Goal: Task Accomplishment & Management: Complete application form

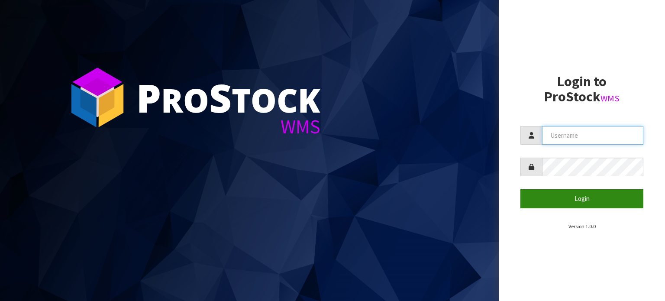
type input "TABLETENNIS"
click at [594, 201] on button "Login" at bounding box center [582, 198] width 123 height 19
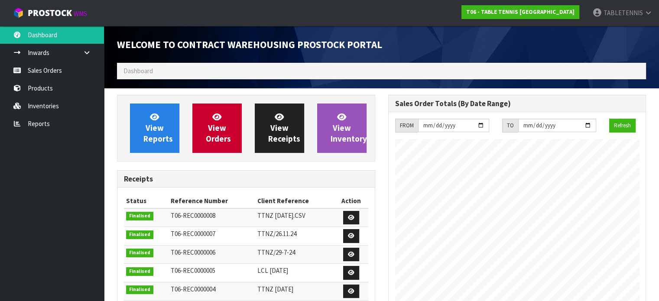
scroll to position [353, 271]
click at [44, 90] on link "Products" at bounding box center [52, 88] width 104 height 18
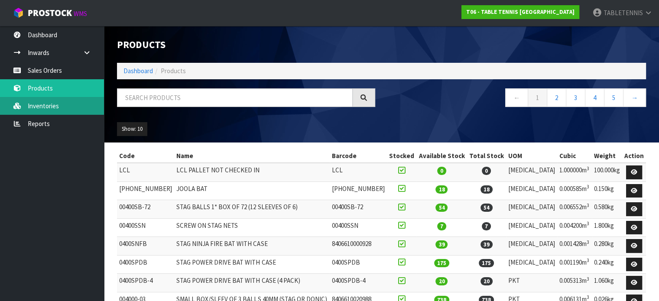
click at [47, 107] on link "Inventories" at bounding box center [52, 106] width 104 height 18
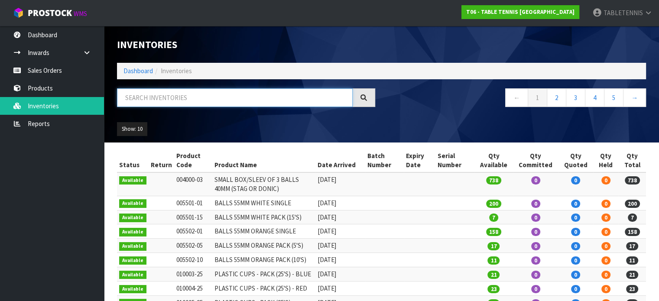
click at [152, 95] on input "text" at bounding box center [235, 97] width 236 height 19
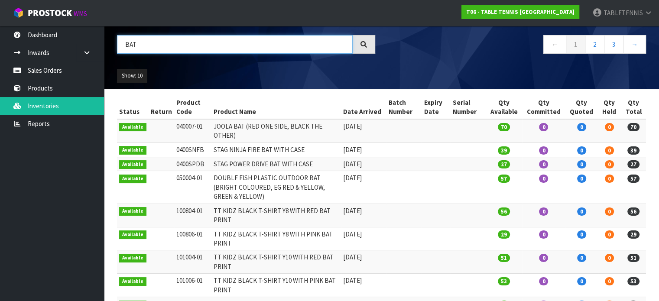
scroll to position [59, 0]
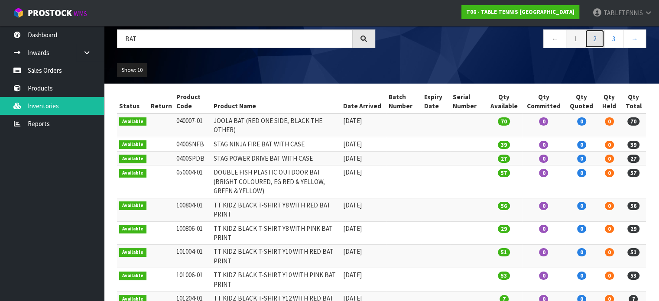
click at [595, 37] on link "2" at bounding box center [594, 38] width 19 height 19
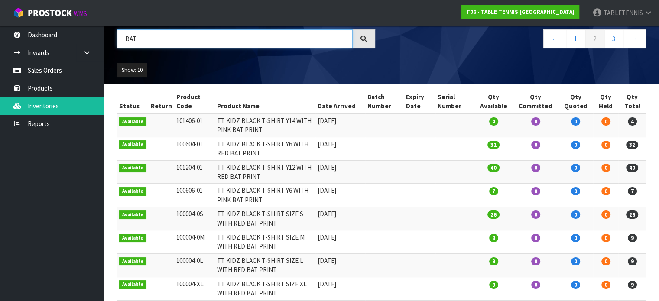
click at [178, 37] on input "BAT" at bounding box center [235, 38] width 236 height 19
type input "B"
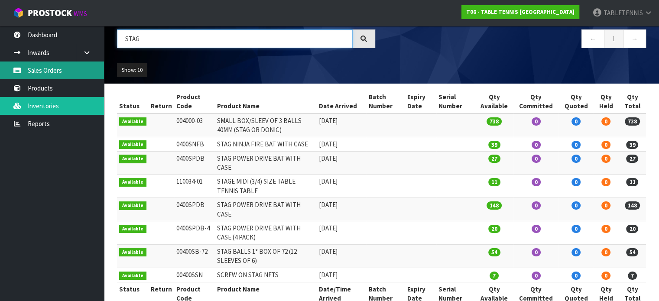
type input "STAG"
click at [50, 69] on link "Sales Orders" at bounding box center [52, 70] width 104 height 18
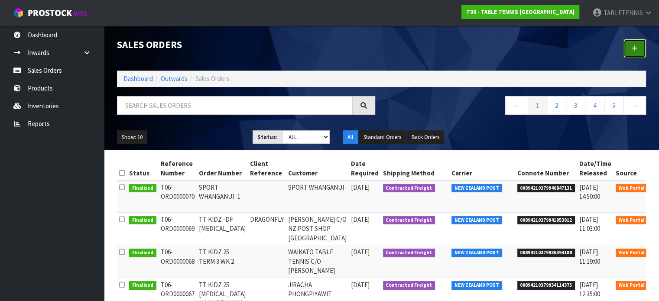
click at [631, 51] on link at bounding box center [634, 48] width 23 height 19
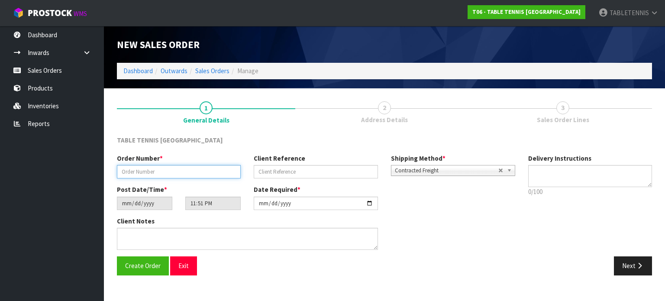
click at [177, 173] on input "text" at bounding box center [179, 171] width 124 height 13
type input "TT MANAWATU -1"
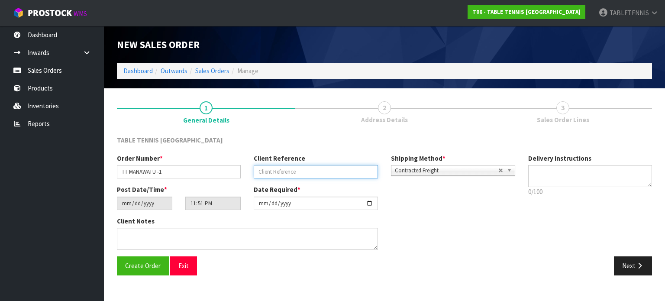
click at [303, 167] on input "text" at bounding box center [316, 171] width 124 height 13
type input "MANAWATU"
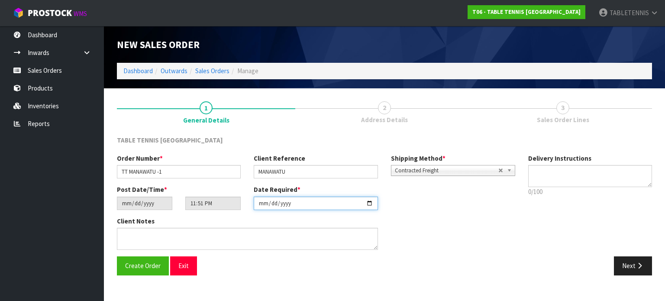
click at [368, 202] on input "[DATE]" at bounding box center [316, 203] width 124 height 13
type input "[DATE]"
click at [625, 268] on button "Next" at bounding box center [633, 265] width 38 height 19
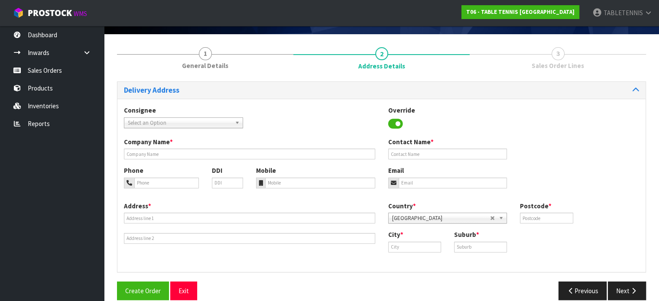
scroll to position [56, 0]
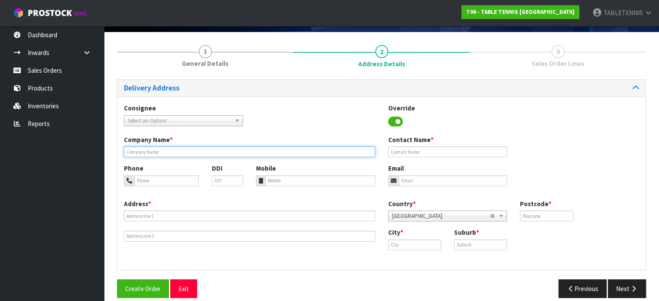
click at [249, 152] on input "text" at bounding box center [249, 151] width 251 height 11
type input "TABLE TENNIS MANAWATU"
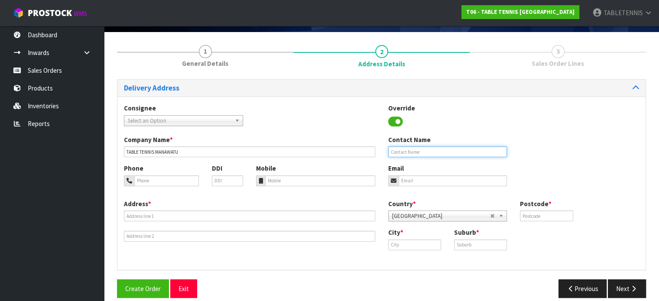
click at [413, 149] on input "text" at bounding box center [447, 151] width 119 height 11
type input "TABLE TENNIS MANAWATU"
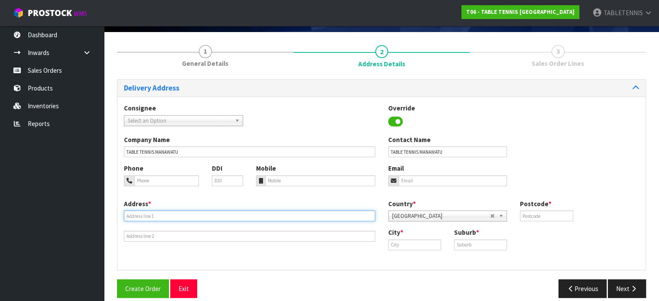
click at [207, 219] on input "text" at bounding box center [249, 215] width 251 height 11
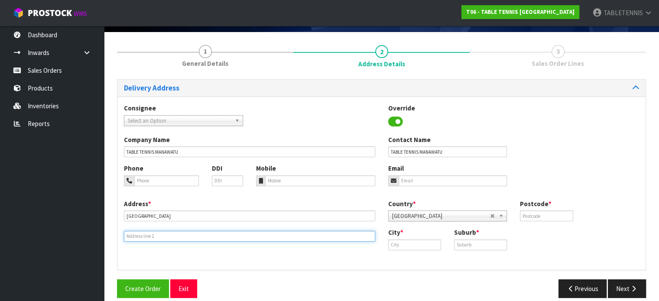
click at [184, 236] on input "text" at bounding box center [249, 236] width 251 height 11
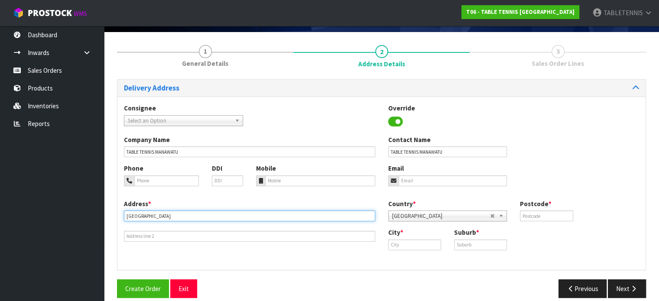
click at [212, 214] on input "[GEOGRAPHIC_DATA]" at bounding box center [249, 215] width 251 height 11
paste input "[STREET_ADDRESS]"
type input "[GEOGRAPHIC_DATA], [STREET_ADDRESS]"
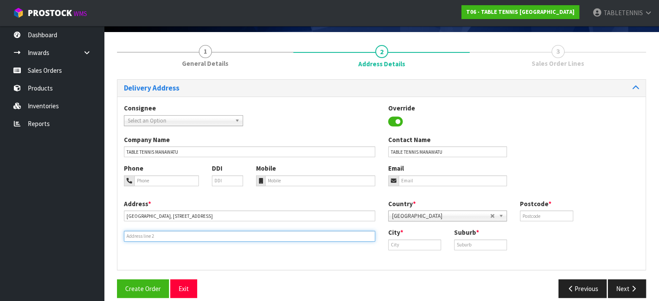
click at [175, 235] on input "text" at bounding box center [249, 236] width 251 height 11
paste input "[STREET_ADDRESS]"
type input "[STREET_ADDRESS]"
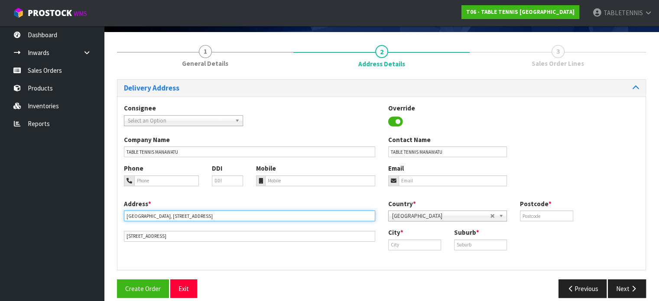
click at [215, 215] on input "[GEOGRAPHIC_DATA], [STREET_ADDRESS]" at bounding box center [249, 215] width 251 height 11
type input "[GEOGRAPHIC_DATA]"
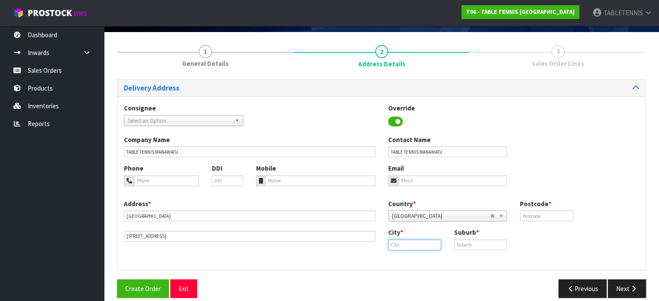
click at [405, 244] on input "text" at bounding box center [414, 245] width 53 height 11
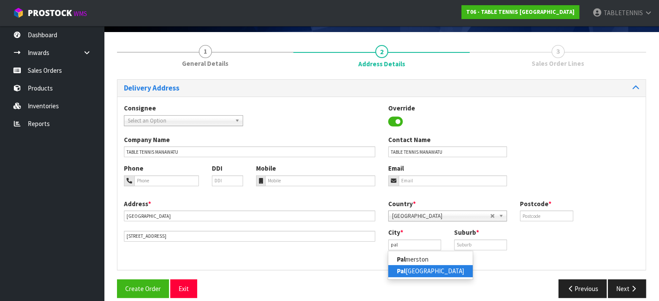
click at [411, 269] on link "[GEOGRAPHIC_DATA]" at bounding box center [430, 271] width 84 height 12
type input "[GEOGRAPHIC_DATA]"
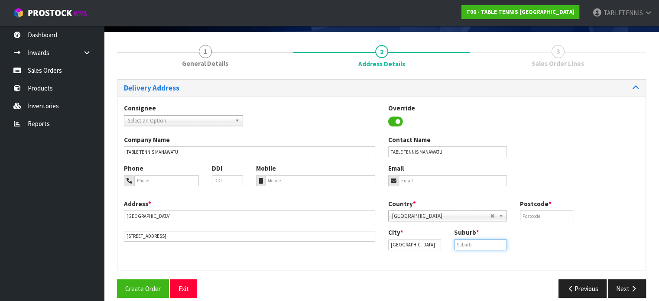
click at [484, 243] on input "text" at bounding box center [480, 245] width 53 height 11
paste input "[GEOGRAPHIC_DATA]"
type input "[GEOGRAPHIC_DATA]"
click at [532, 216] on input "text" at bounding box center [546, 215] width 53 height 11
type input "4401"
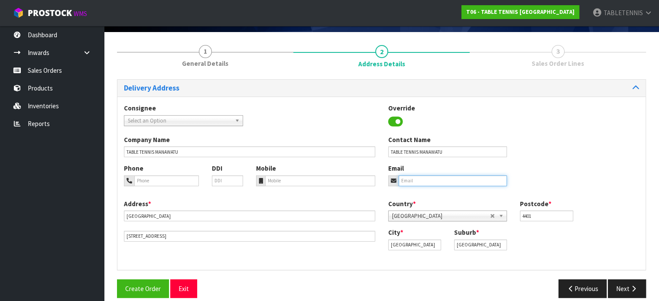
click at [433, 179] on input "email" at bounding box center [452, 180] width 109 height 11
paste input "[PERSON_NAME] <[EMAIL_ADDRESS][DOMAIN_NAME]>"
click at [429, 180] on input "[PERSON_NAME] <[EMAIL_ADDRESS][DOMAIN_NAME]>" at bounding box center [452, 180] width 109 height 11
click at [470, 178] on input "[EMAIL_ADDRESS][DOMAIN_NAME]>" at bounding box center [452, 180] width 109 height 11
type input "[EMAIL_ADDRESS][DOMAIN_NAME]"
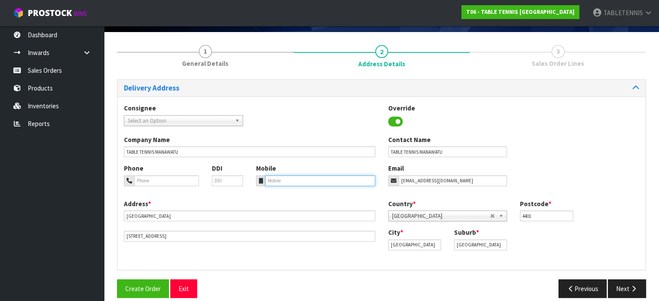
click at [278, 183] on input "tel" at bounding box center [320, 180] width 110 height 11
type input "[PHONE_NUMBER]"
click at [236, 122] on b at bounding box center [239, 121] width 8 height 10
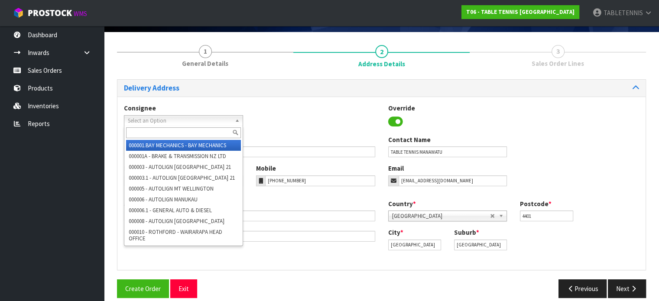
click at [329, 222] on div "Address * [GEOGRAPHIC_DATA] [STREET_ADDRESS]" at bounding box center [249, 220] width 264 height 42
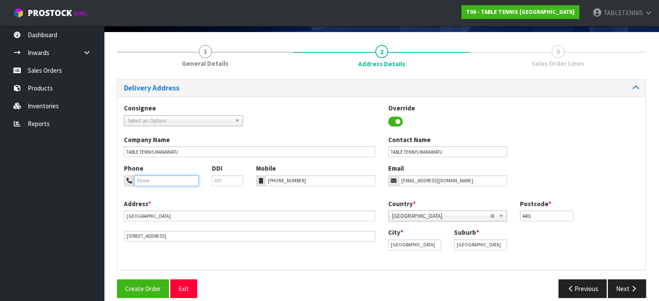
click at [169, 178] on input "tel" at bounding box center [166, 180] width 65 height 11
paste input "0274535657"
type input "0274535657"
click at [304, 179] on input "[PHONE_NUMBER]" at bounding box center [320, 180] width 110 height 11
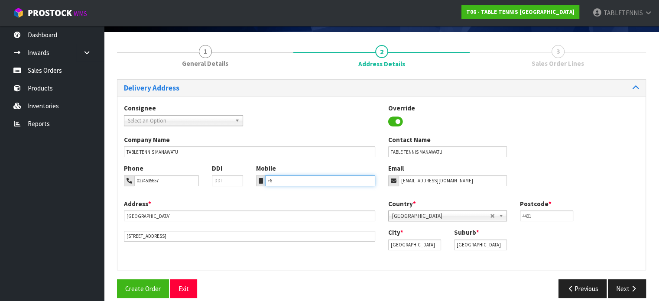
type input "+"
paste input "021749227"
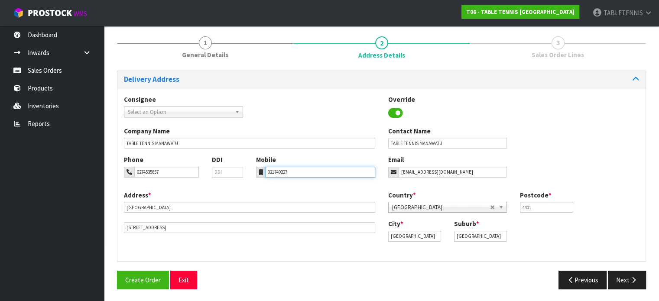
scroll to position [66, 0]
type input "021749227"
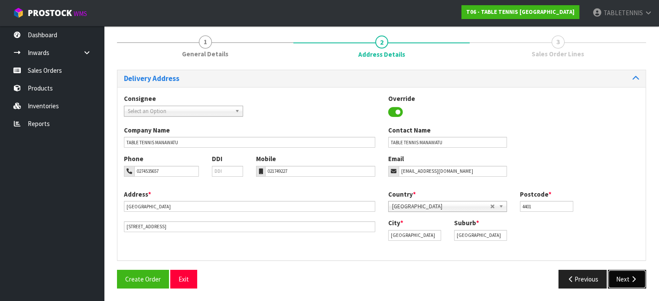
click at [621, 278] on button "Next" at bounding box center [627, 279] width 38 height 19
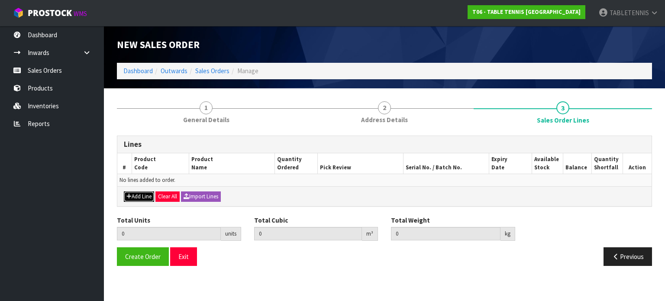
click at [140, 197] on button "Add Line" at bounding box center [139, 196] width 30 height 10
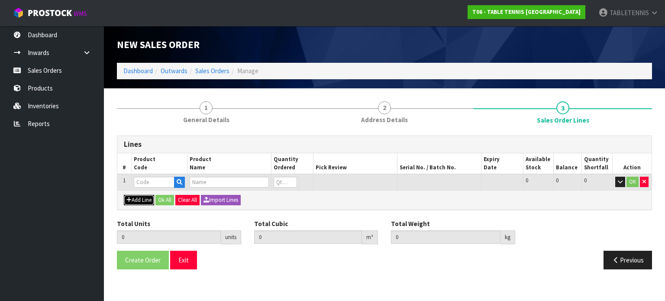
click at [137, 198] on button "Add Line" at bounding box center [139, 200] width 30 height 10
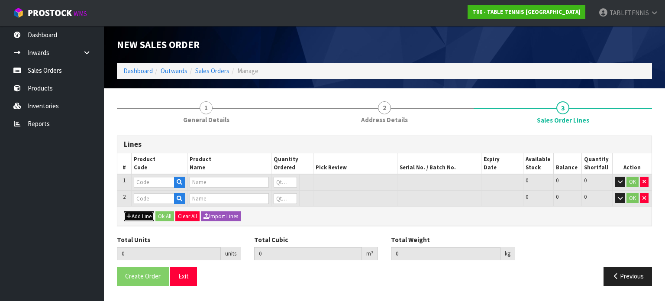
click at [137, 213] on button "Add Line" at bounding box center [139, 216] width 30 height 10
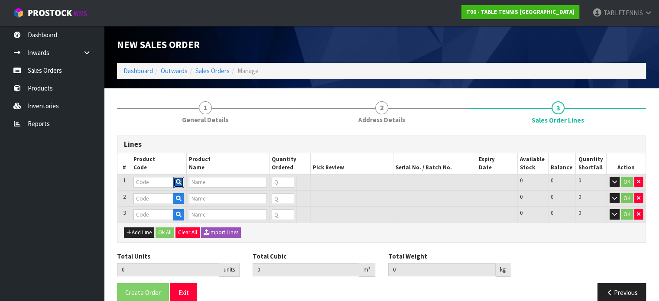
click at [178, 182] on icon "button" at bounding box center [179, 182] width 6 height 6
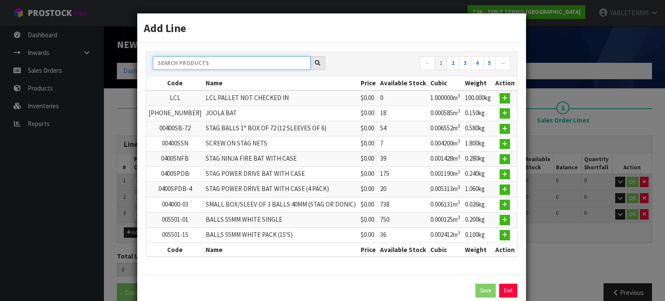
click at [217, 65] on input "text" at bounding box center [232, 62] width 158 height 13
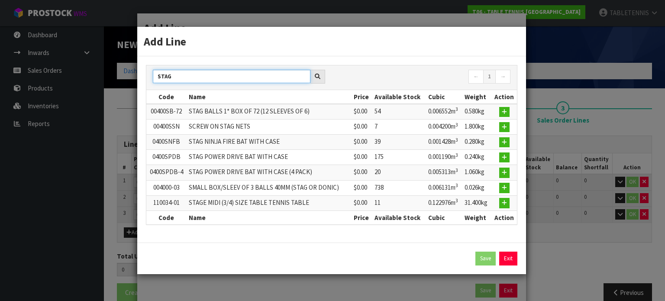
type input "STAG"
click at [504, 142] on icon "button" at bounding box center [504, 142] width 5 height 6
type input "0400SNFB"
type input "STAG NINJA FIRE BAT WITH CASE"
type input "0"
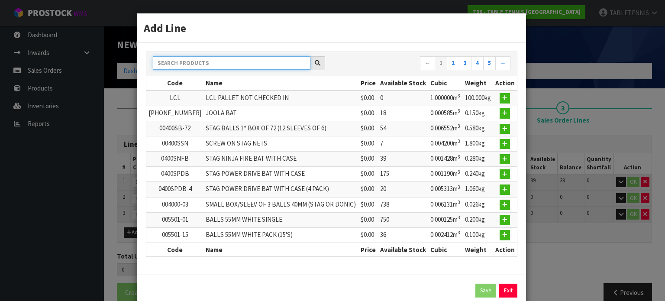
click at [248, 67] on input "text" at bounding box center [232, 62] width 158 height 13
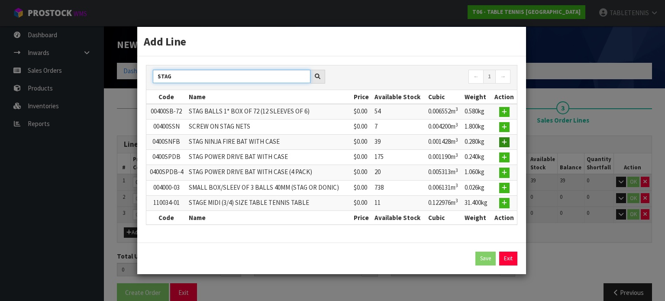
type input "STAG"
click at [504, 142] on icon "button" at bounding box center [504, 142] width 5 height 6
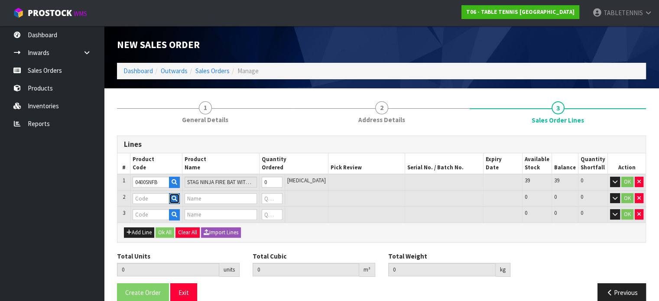
click at [177, 198] on icon "button" at bounding box center [175, 199] width 6 height 6
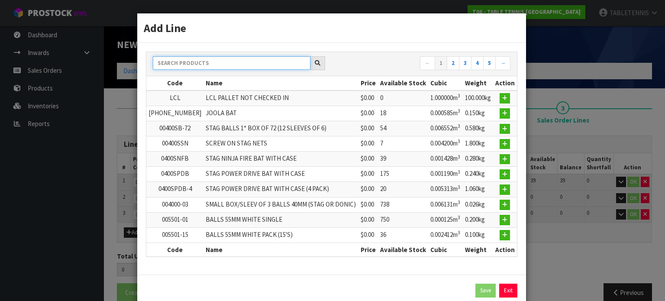
click at [246, 60] on input "text" at bounding box center [232, 62] width 158 height 13
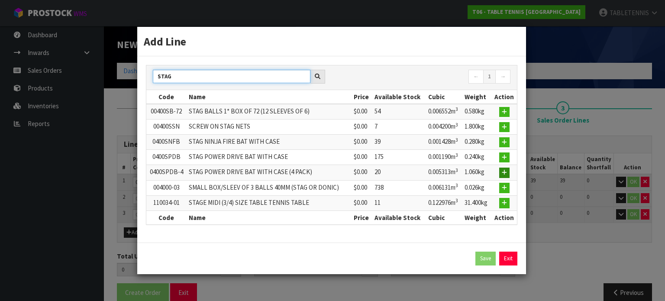
type input "STAG"
click at [502, 173] on icon "button" at bounding box center [504, 173] width 5 height 6
type input "0400SPDB-4"
type input "STAG POWER DRIVE BAT WITH CASE (4 PACK)"
type input "0"
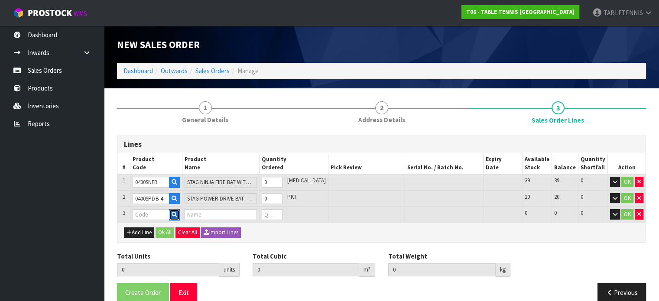
click at [177, 213] on icon "button" at bounding box center [175, 215] width 6 height 6
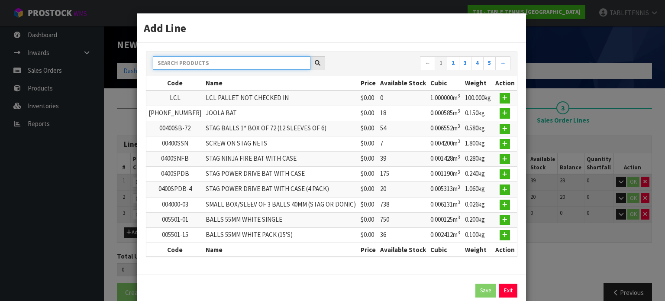
click at [243, 64] on input "text" at bounding box center [232, 62] width 158 height 13
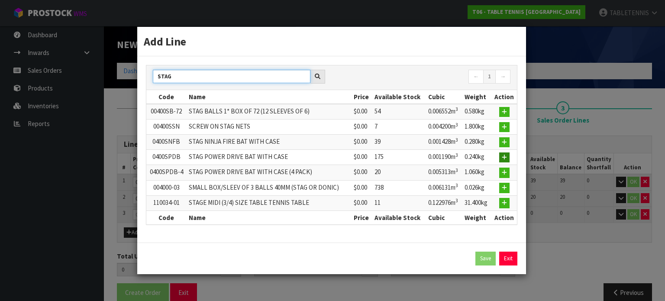
type input "STAG"
click at [504, 159] on icon "button" at bounding box center [504, 158] width 5 height 6
type input "0.000000"
type input "0.000"
type input "0400SPDB"
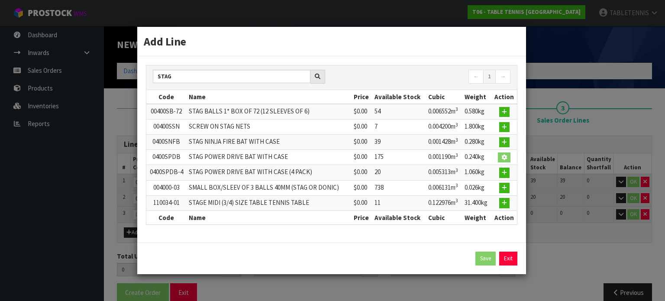
type input "STAG POWER DRIVE BAT WITH CASE"
type input "0"
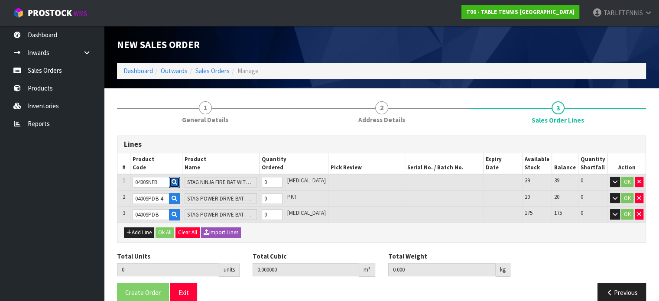
click at [177, 183] on icon "button" at bounding box center [175, 182] width 6 height 6
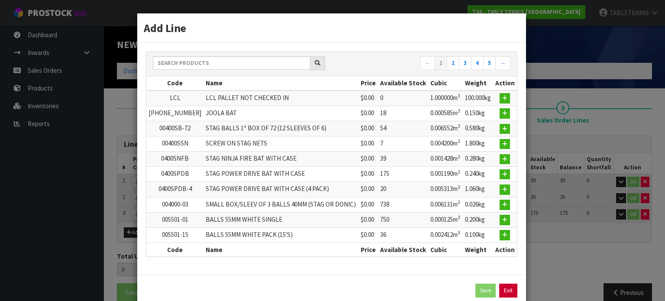
click at [504, 288] on link "Exit" at bounding box center [508, 291] width 18 height 14
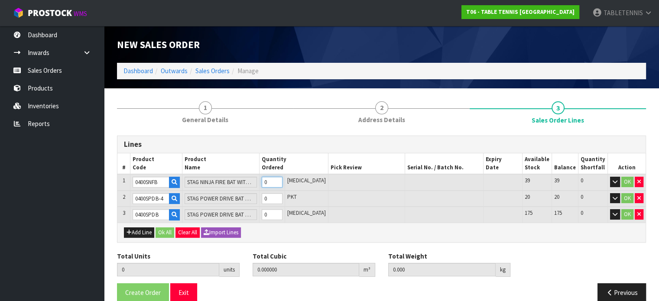
type input "1"
type input "0.001428"
type input "0.28"
type input "1"
click at [282, 180] on input "1" at bounding box center [271, 182] width 21 height 11
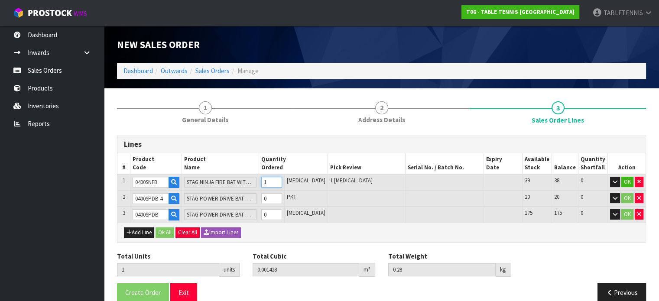
type input "2"
type input "0.002856"
type input "0.56"
type input "2"
click at [282, 180] on input "2" at bounding box center [271, 182] width 21 height 11
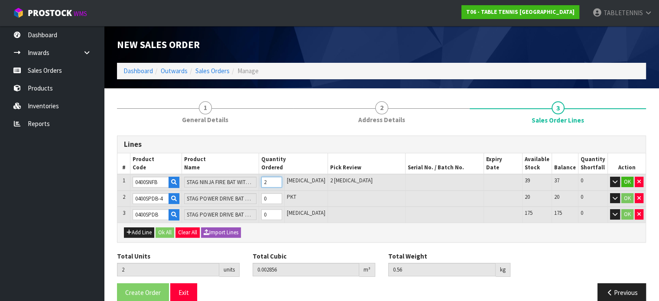
type input "3"
type input "0.004284"
type input "0.84"
type input "3"
click at [282, 180] on input "3" at bounding box center [271, 182] width 21 height 11
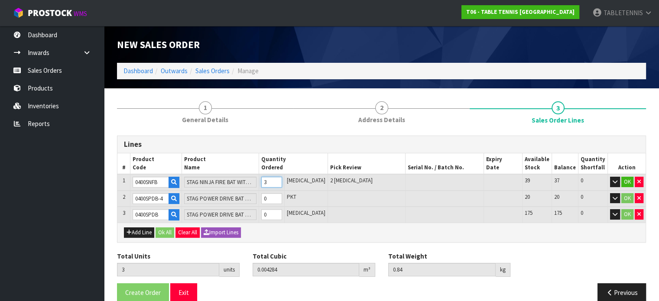
type input "4"
type input "0.005712"
type input "1.12"
type input "4"
click at [282, 180] on input "4" at bounding box center [271, 182] width 21 height 11
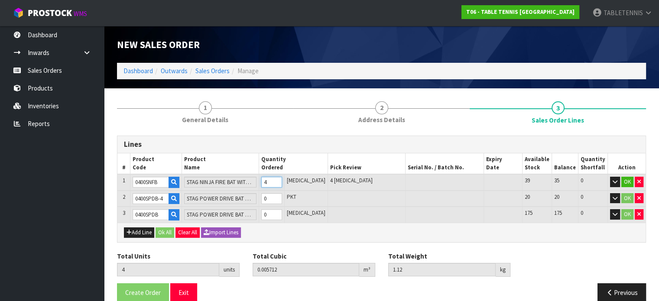
type input "5"
type input "0.00714"
type input "1.4"
type input "5"
click at [282, 180] on input "5" at bounding box center [271, 182] width 21 height 11
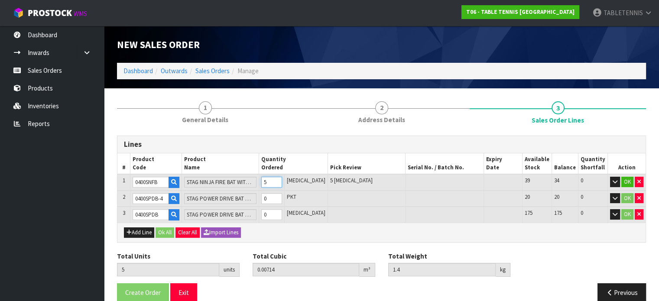
type input "6"
type input "0.008568"
type input "1.68"
type input "6"
click at [282, 180] on input "6" at bounding box center [271, 182] width 21 height 11
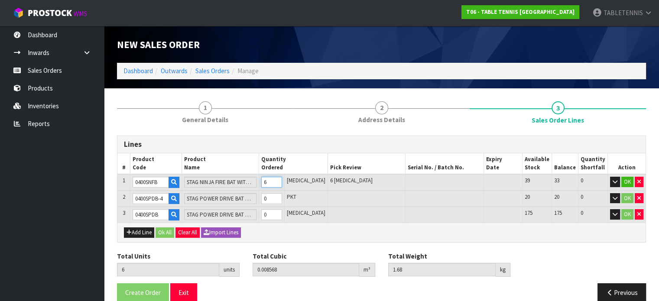
type input "7"
type input "0.009996"
type input "1.96"
type input "7"
click at [282, 180] on input "7" at bounding box center [271, 182] width 21 height 11
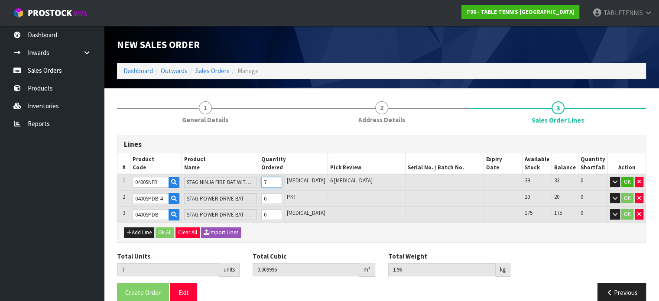
type input "8"
type input "0.011424"
type input "2.24"
type input "8"
click at [282, 180] on input "8" at bounding box center [271, 182] width 21 height 11
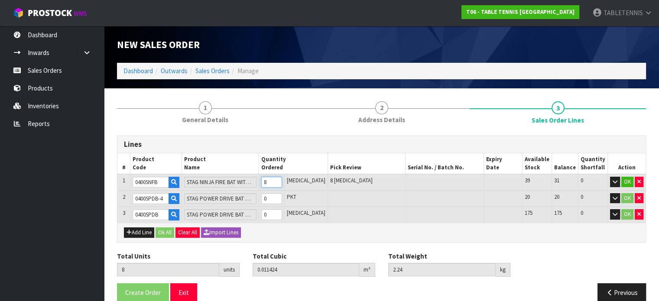
type input "9"
type input "0.012852"
type input "2.52"
type input "9"
click at [282, 180] on input "9" at bounding box center [271, 182] width 21 height 11
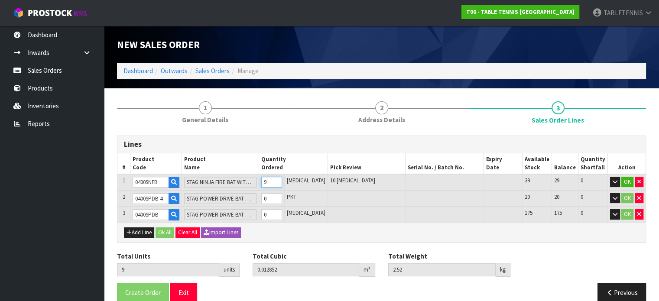
type input "10"
type input "0.01428"
type input "2.8"
type input "10"
click at [282, 180] on input "10" at bounding box center [271, 182] width 21 height 11
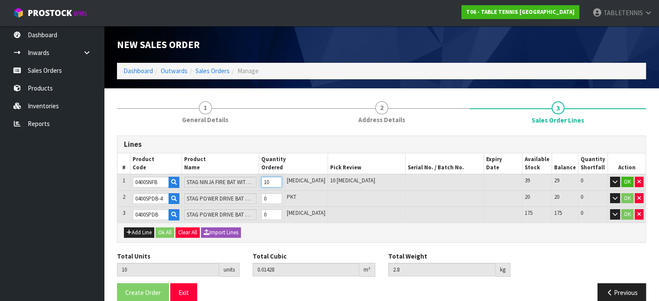
type input "11"
type input "0.015708"
type input "3.08"
type input "11"
click at [282, 180] on input "11" at bounding box center [271, 182] width 21 height 11
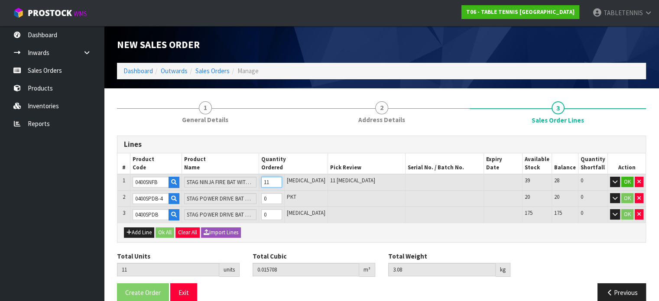
type input "12"
type input "0.017136"
type input "3.36"
type input "12"
click at [282, 180] on input "12" at bounding box center [271, 182] width 21 height 11
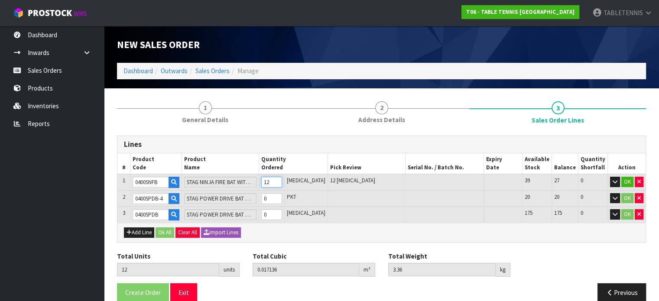
type input "13"
type input "0.018564"
type input "3.64"
type input "13"
click at [282, 180] on input "13" at bounding box center [271, 182] width 21 height 11
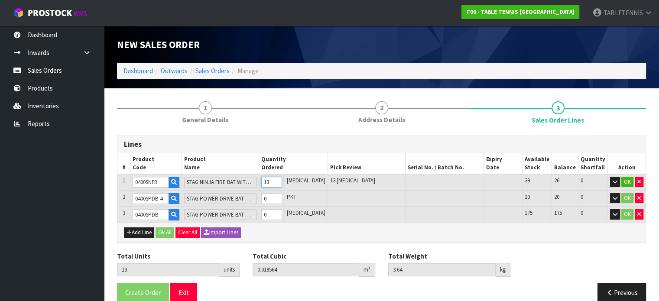
type input "14"
type input "0.019992"
type input "3.92"
type input "14"
click at [282, 180] on input "14" at bounding box center [271, 182] width 21 height 11
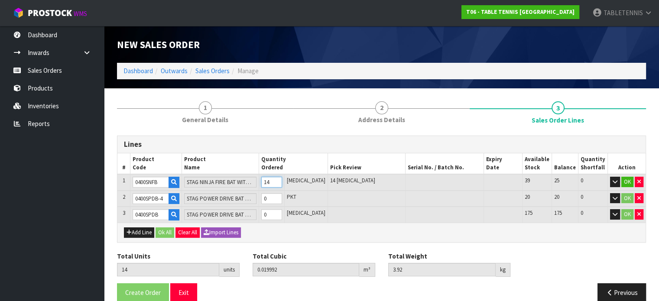
type input "15"
type input "0.02142"
type input "4.2"
type input "15"
click at [282, 180] on input "15" at bounding box center [271, 182] width 21 height 11
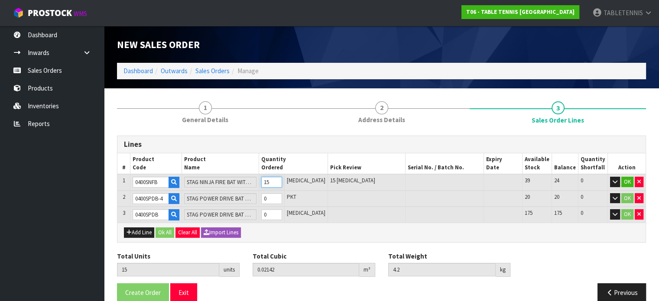
type input "16"
type input "0.022848"
type input "4.48"
type input "16"
click at [282, 180] on input "16" at bounding box center [271, 182] width 21 height 11
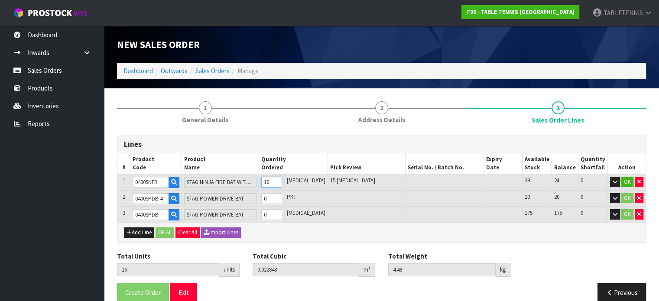
type input "17"
type input "0.024276"
type input "4.76"
type input "17"
click at [282, 180] on input "17" at bounding box center [271, 182] width 21 height 11
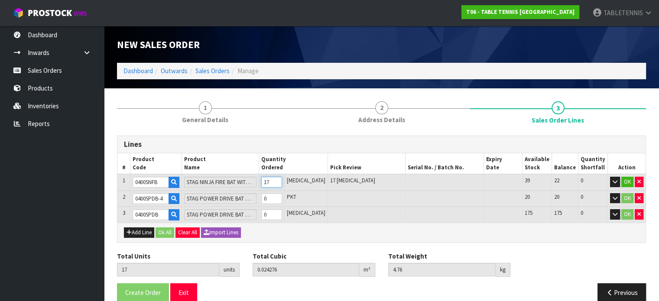
type input "18"
type input "0.025704"
type input "5.04"
type input "18"
click at [282, 180] on input "18" at bounding box center [271, 182] width 21 height 11
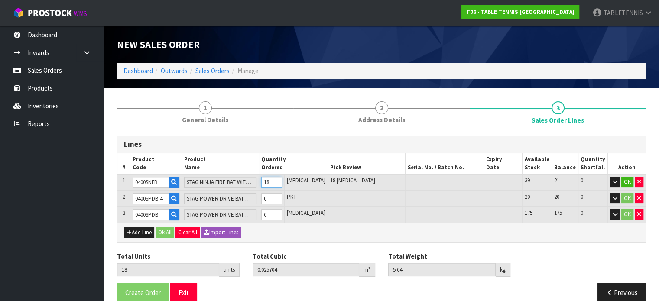
type input "19"
type input "0.027132"
type input "5.32"
type input "19"
click at [282, 180] on input "19" at bounding box center [271, 182] width 21 height 11
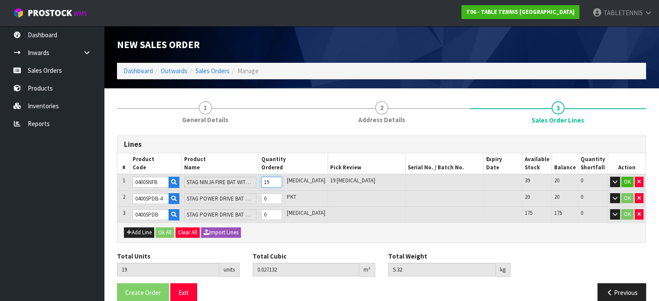
type input "20"
type input "0.02856"
type input "5.6"
type input "20"
click at [282, 180] on input "20" at bounding box center [271, 182] width 21 height 11
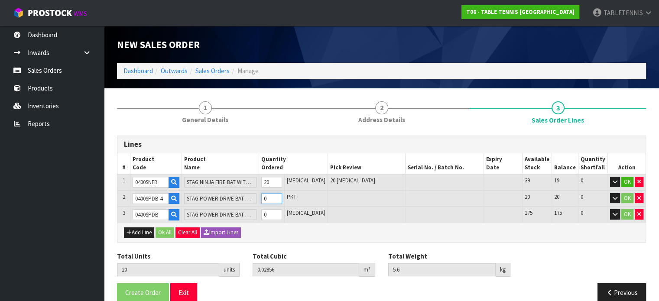
type input "21"
type input "0.033873"
type input "6.66"
type input "1"
click at [282, 197] on input "1" at bounding box center [271, 198] width 21 height 11
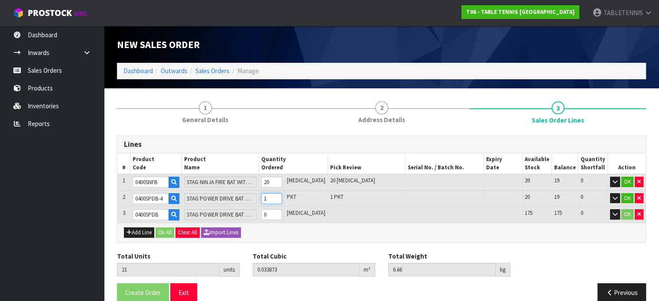
type input "22"
type input "0.039186"
type input "7.72"
type input "2"
click at [282, 197] on input "2" at bounding box center [271, 198] width 21 height 11
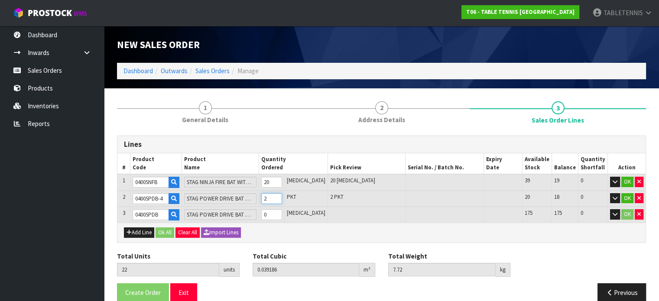
type input "23"
type input "0.044499"
type input "8.78"
type input "3"
click at [282, 197] on input "3" at bounding box center [271, 198] width 21 height 11
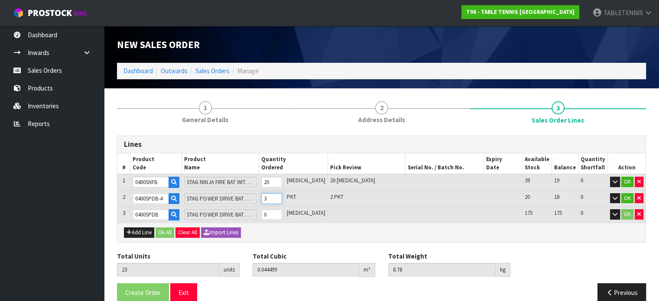
type input "24"
type input "0.049812"
type input "9.84"
type input "4"
click at [282, 197] on input "4" at bounding box center [271, 198] width 21 height 11
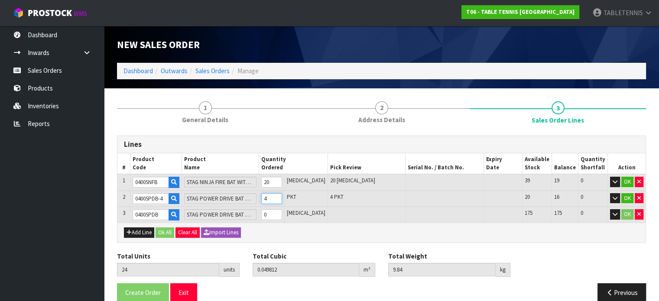
type input "25"
type input "0.055125"
type input "10.9"
type input "5"
click at [282, 197] on input "5" at bounding box center [271, 198] width 21 height 11
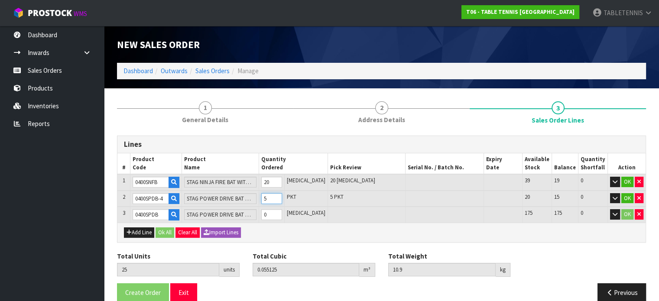
type input "26"
type input "0.060438"
type input "11.96"
type input "6"
click at [282, 197] on input "6" at bounding box center [271, 198] width 21 height 11
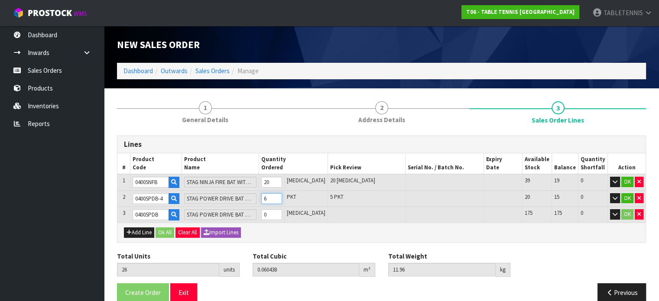
type input "27"
type input "0.065751"
type input "13.02"
type input "7"
click at [282, 197] on input "7" at bounding box center [271, 198] width 21 height 11
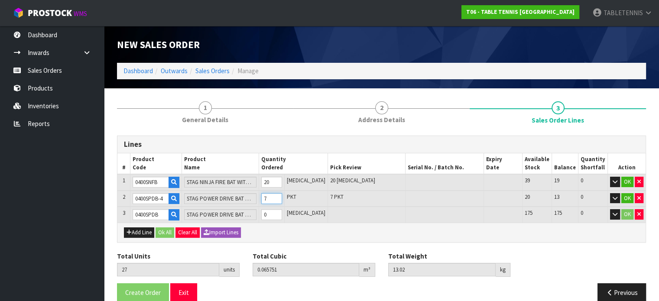
type input "28"
type input "0.071064"
type input "14.08"
type input "8"
click at [282, 197] on input "8" at bounding box center [271, 198] width 21 height 11
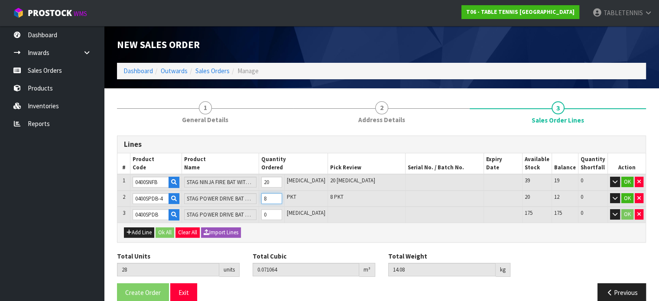
type input "29"
type input "0.076377"
type input "15.14"
type input "9"
click at [282, 197] on input "9" at bounding box center [271, 198] width 21 height 11
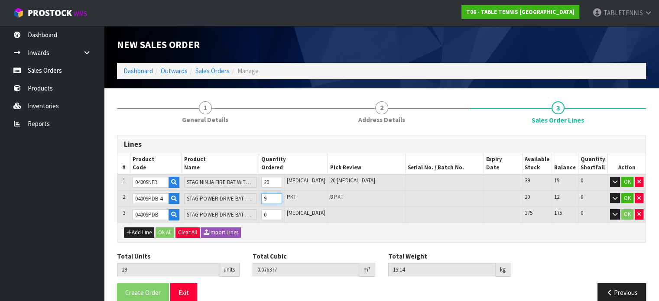
type input "30"
type input "0.08169"
type input "16.2"
type input "10"
click at [282, 197] on input "10" at bounding box center [271, 198] width 21 height 11
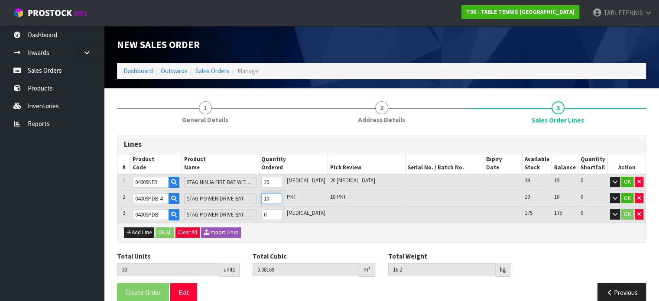
type input "31"
type input "0.087003"
type input "17.26"
type input "11"
click at [282, 197] on input "11" at bounding box center [271, 198] width 21 height 11
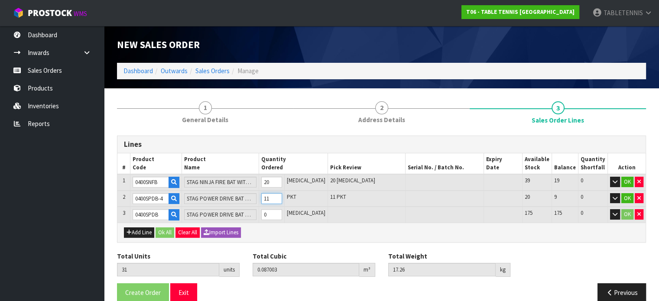
type input "32"
type input "0.092316"
type input "18.32"
type input "12"
click at [282, 197] on input "12" at bounding box center [271, 198] width 21 height 11
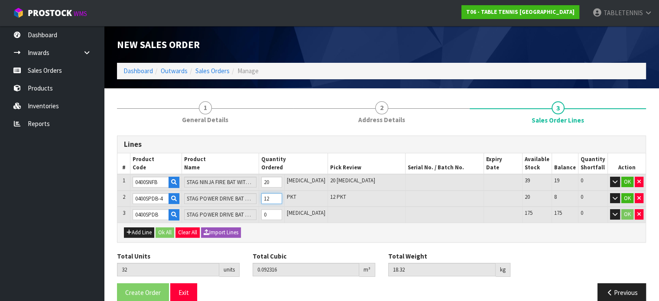
type input "33"
type input "0.097629"
type input "19.38"
type input "13"
click at [282, 197] on input "13" at bounding box center [271, 198] width 21 height 11
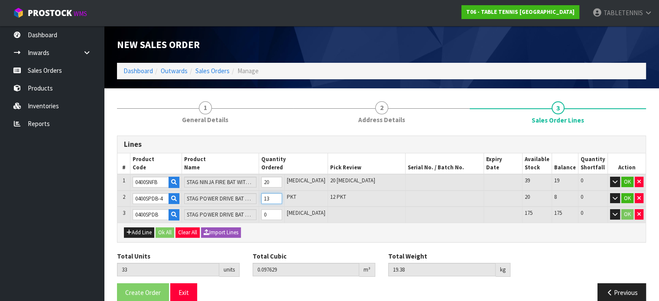
type input "34"
type input "0.102942"
type input "20.44"
type input "14"
click at [282, 197] on input "14" at bounding box center [271, 198] width 21 height 11
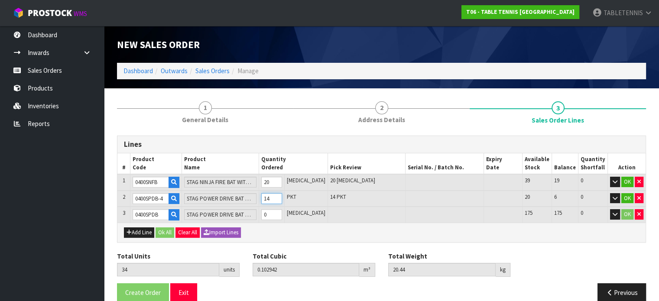
type input "35"
type input "0.108255"
type input "21.5"
type input "15"
click at [282, 197] on input "15" at bounding box center [271, 198] width 21 height 11
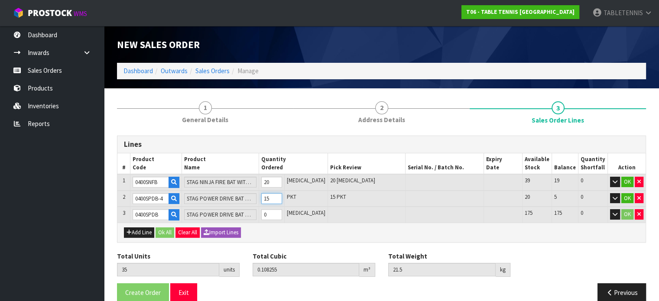
type input "36"
type input "0.113568"
type input "22.56"
type input "16"
click at [282, 197] on input "16" at bounding box center [271, 198] width 21 height 11
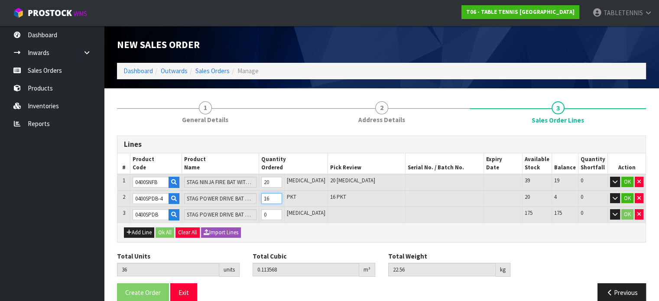
type input "37"
type input "0.118881"
type input "23.62"
type input "17"
click at [282, 197] on input "17" at bounding box center [271, 198] width 21 height 11
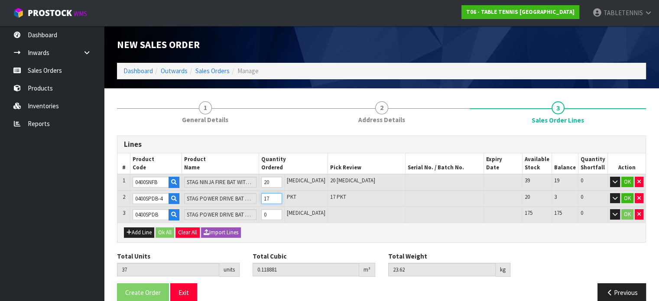
type input "38"
type input "0.124194"
type input "24.68"
type input "18"
click at [282, 197] on input "18" at bounding box center [271, 198] width 21 height 11
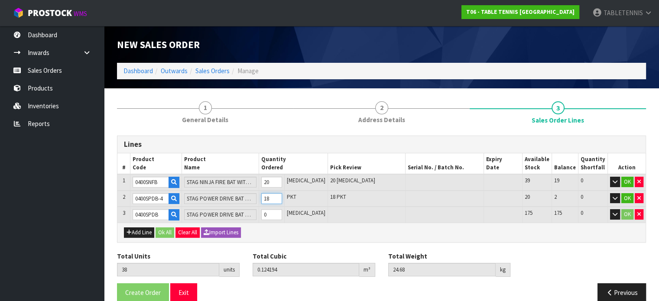
type input "39"
type input "0.129507"
type input "25.74"
type input "19"
click at [282, 197] on input "19" at bounding box center [271, 198] width 21 height 11
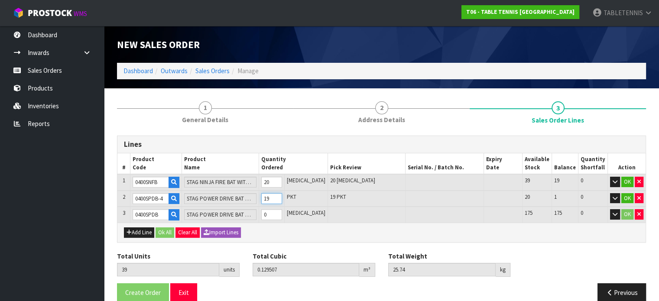
type input "40"
type input "0.13482"
type input "26.8"
type input "20"
click at [282, 197] on input "20" at bounding box center [271, 198] width 21 height 11
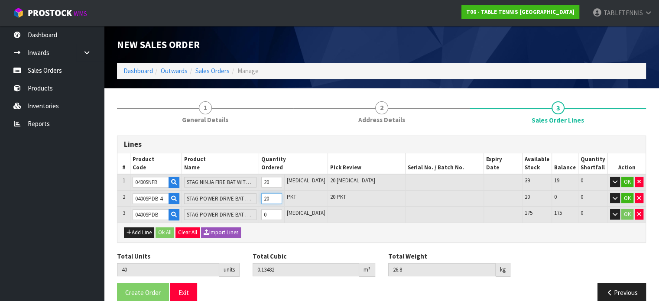
type input "41"
type input "0.140133"
type input "27.86"
type input "21"
click at [282, 197] on input "21" at bounding box center [271, 198] width 21 height 11
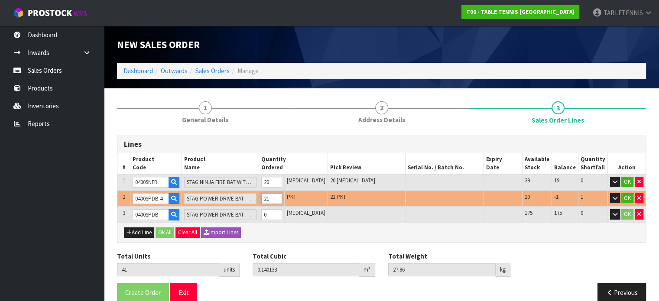
type input "40"
type input "0.13482"
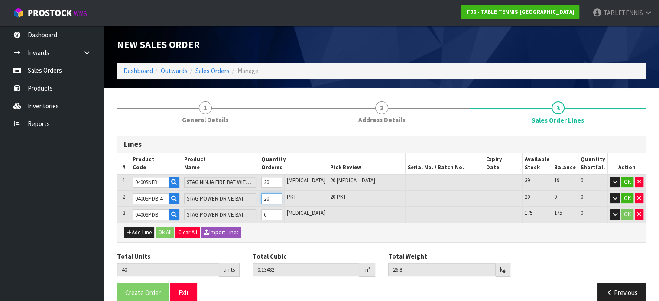
click at [282, 200] on input "20" at bounding box center [271, 198] width 21 height 11
click at [281, 214] on input "0" at bounding box center [271, 214] width 21 height 11
click at [164, 230] on button "Ok All" at bounding box center [164, 232] width 19 height 10
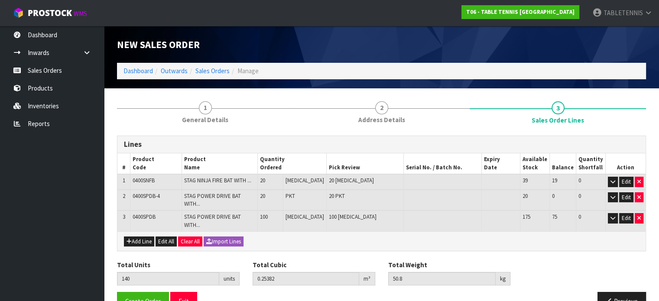
scroll to position [9, 0]
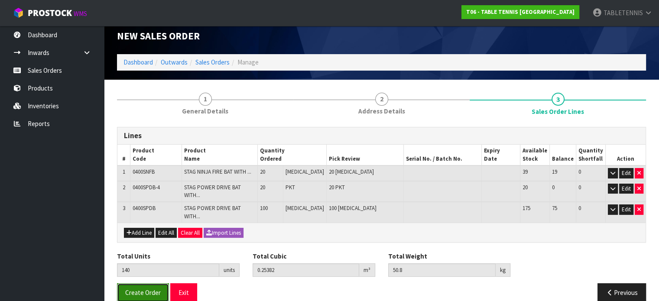
click at [144, 288] on span "Create Order" at bounding box center [143, 292] width 36 height 8
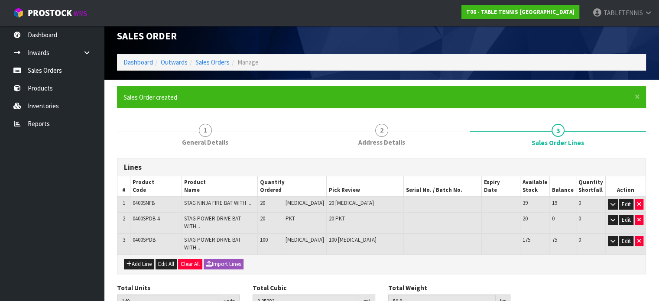
scroll to position [0, 0]
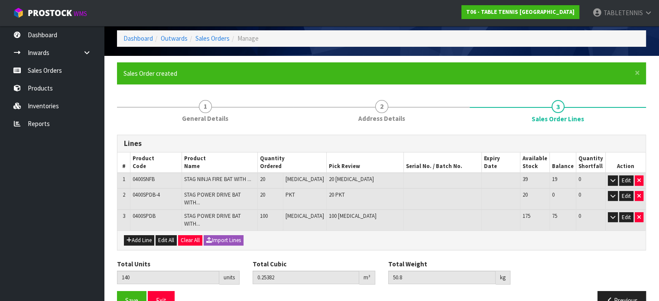
scroll to position [40, 0]
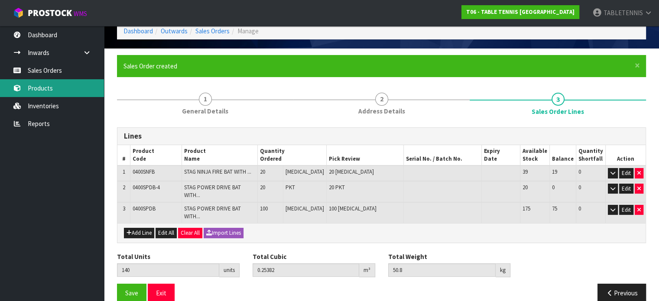
click at [71, 88] on link "Products" at bounding box center [52, 88] width 104 height 18
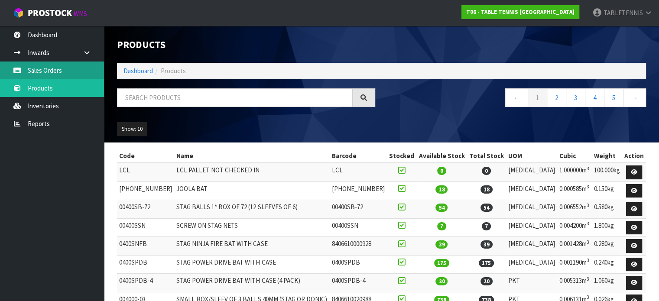
click at [61, 71] on link "Sales Orders" at bounding box center [52, 70] width 104 height 18
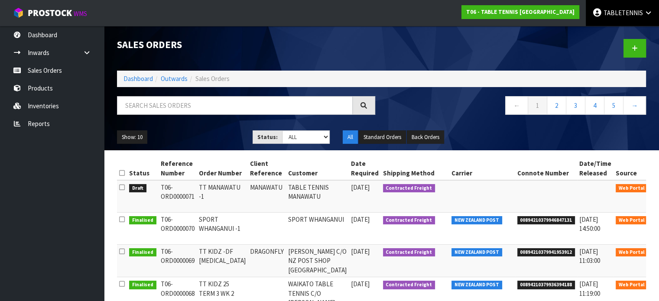
click at [645, 16] on icon at bounding box center [648, 13] width 8 height 6
click at [625, 40] on link "Logout" at bounding box center [624, 35] width 68 height 12
